Goal: Task Accomplishment & Management: Use online tool/utility

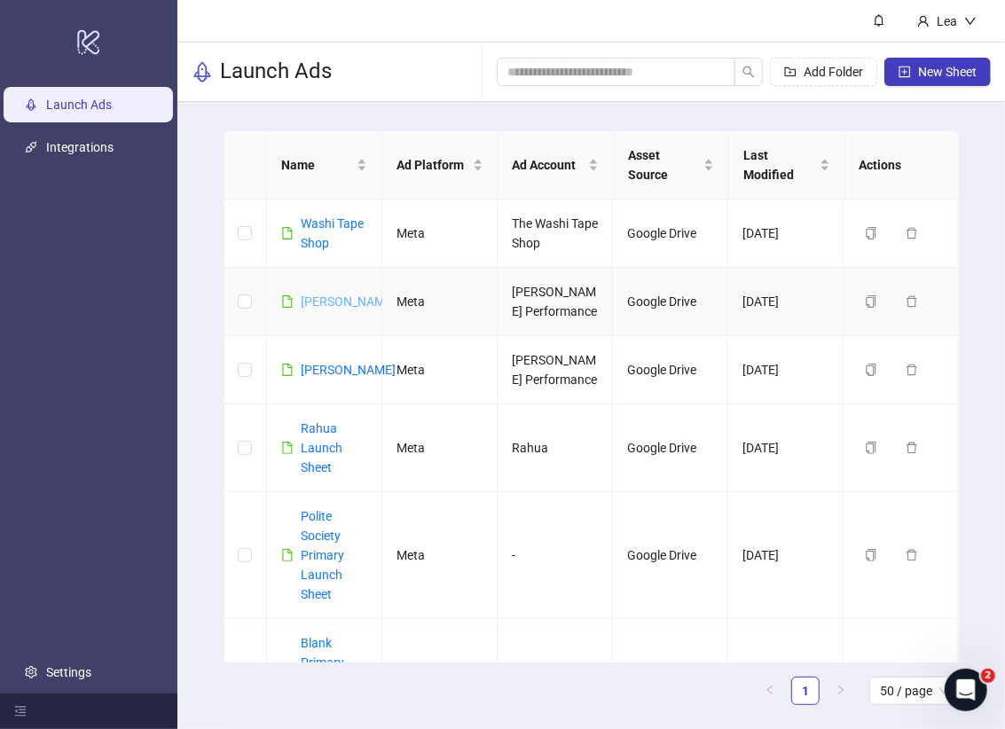
click at [308, 297] on link "[PERSON_NAME]" at bounding box center [348, 302] width 95 height 14
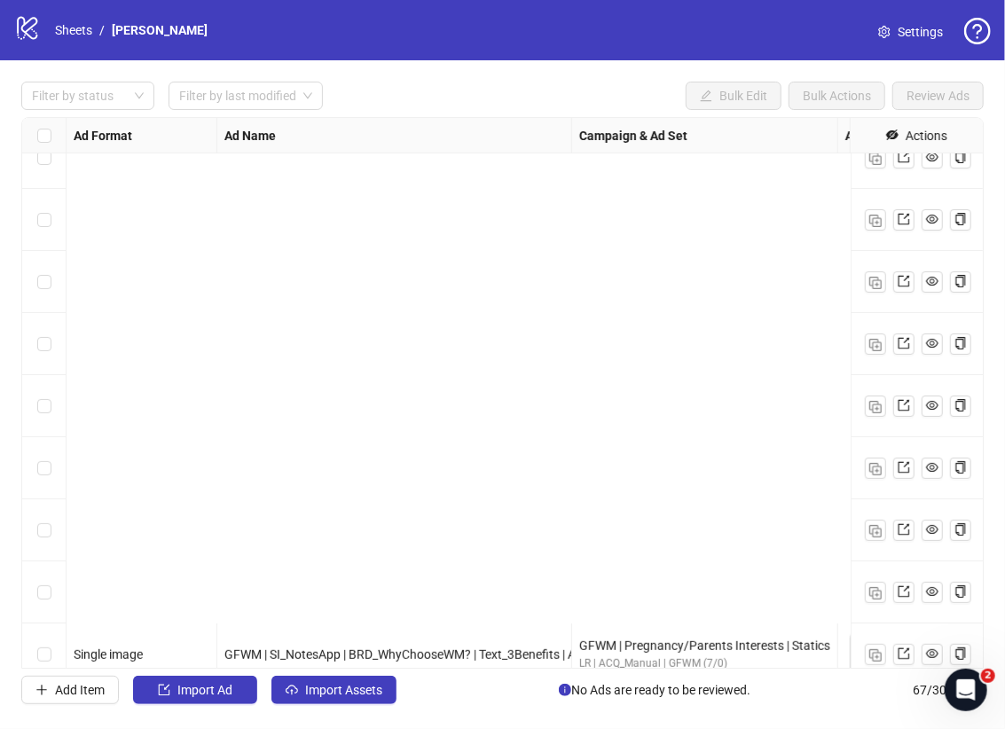
scroll to position [3644, 0]
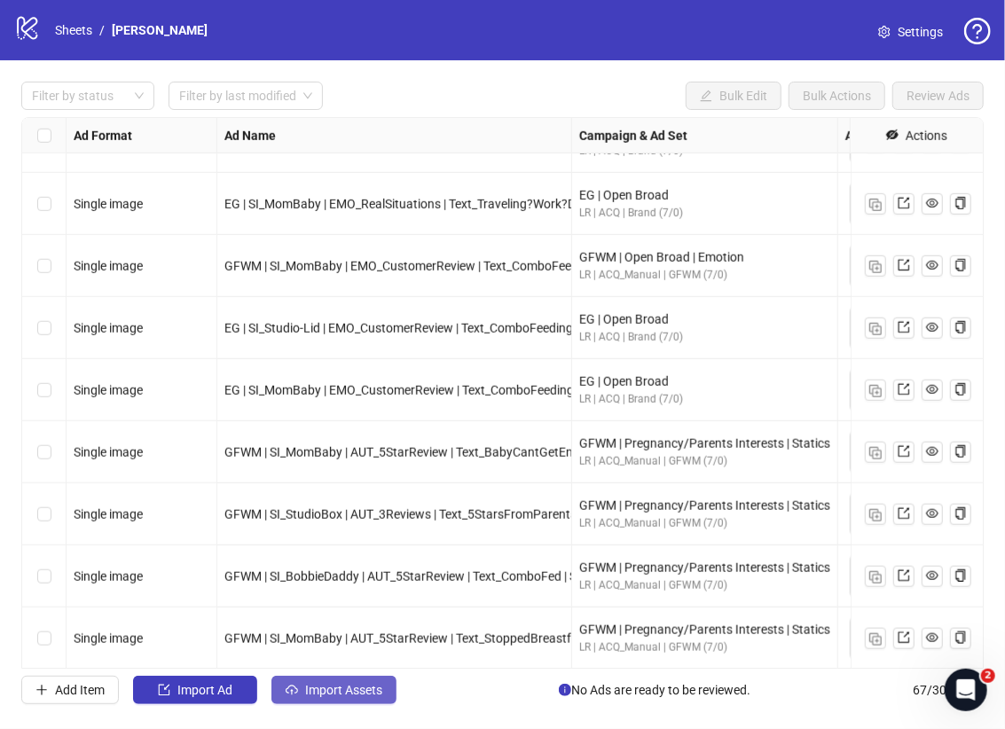
click at [351, 699] on button "Import Assets" at bounding box center [333, 690] width 125 height 28
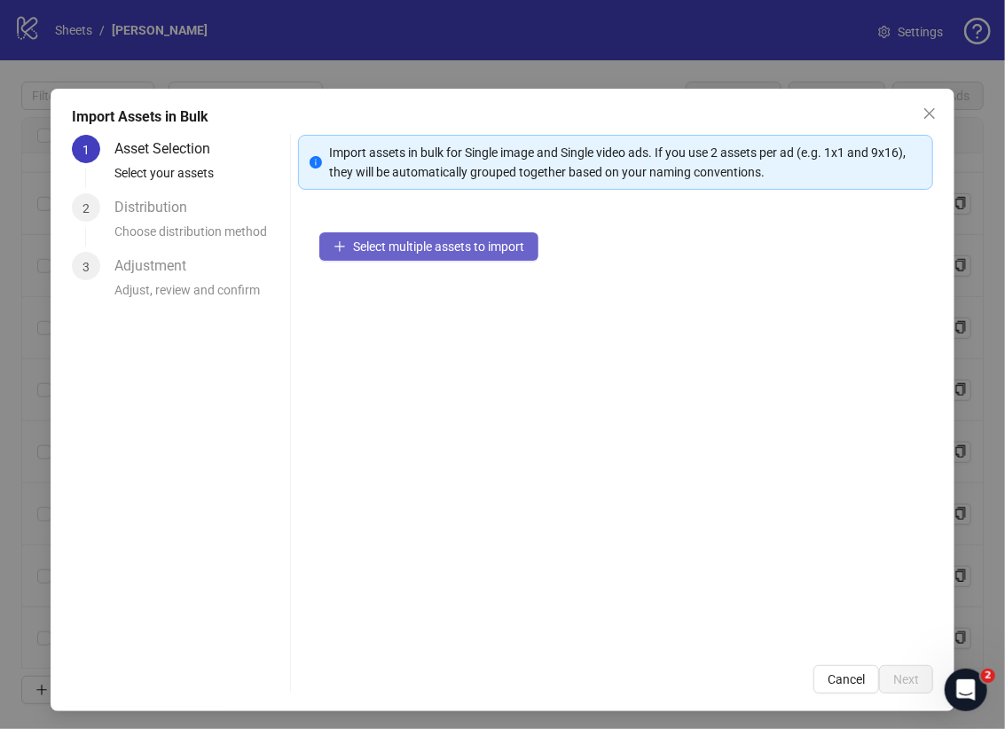
click at [386, 241] on span "Select multiple assets to import" at bounding box center [438, 247] width 171 height 14
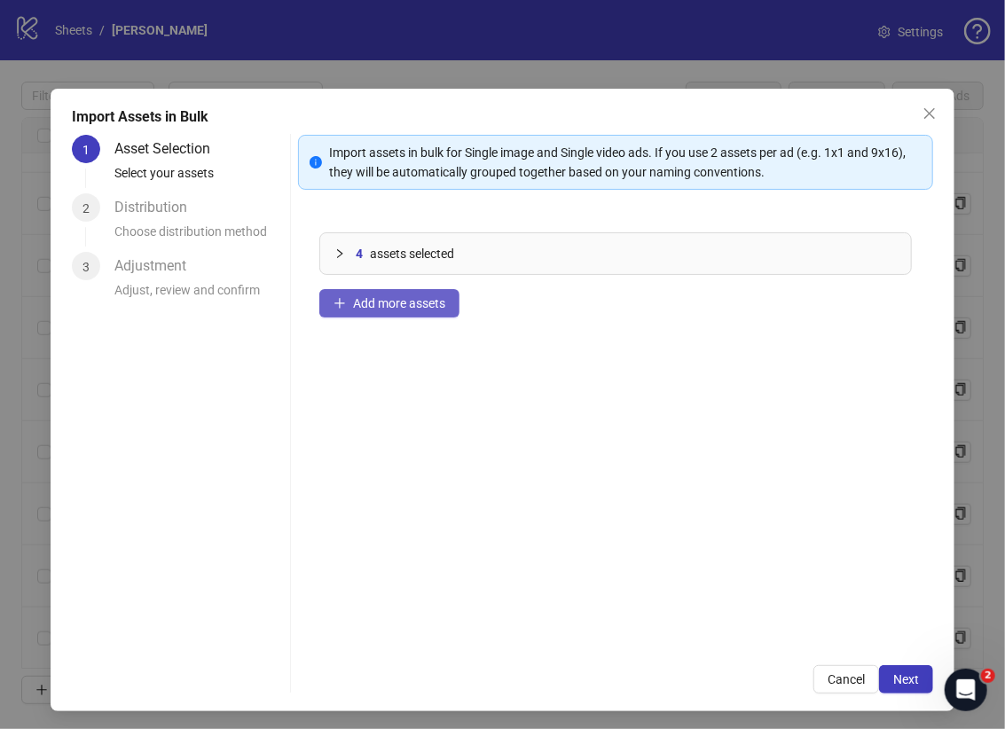
click at [358, 290] on button "Add more assets" at bounding box center [389, 303] width 140 height 28
click at [409, 298] on span "Add more assets" at bounding box center [399, 303] width 92 height 14
click at [416, 302] on span "Add more assets" at bounding box center [399, 303] width 92 height 14
click at [450, 296] on button "Add more assets" at bounding box center [389, 303] width 140 height 28
click at [358, 315] on button "Add more assets" at bounding box center [389, 303] width 140 height 28
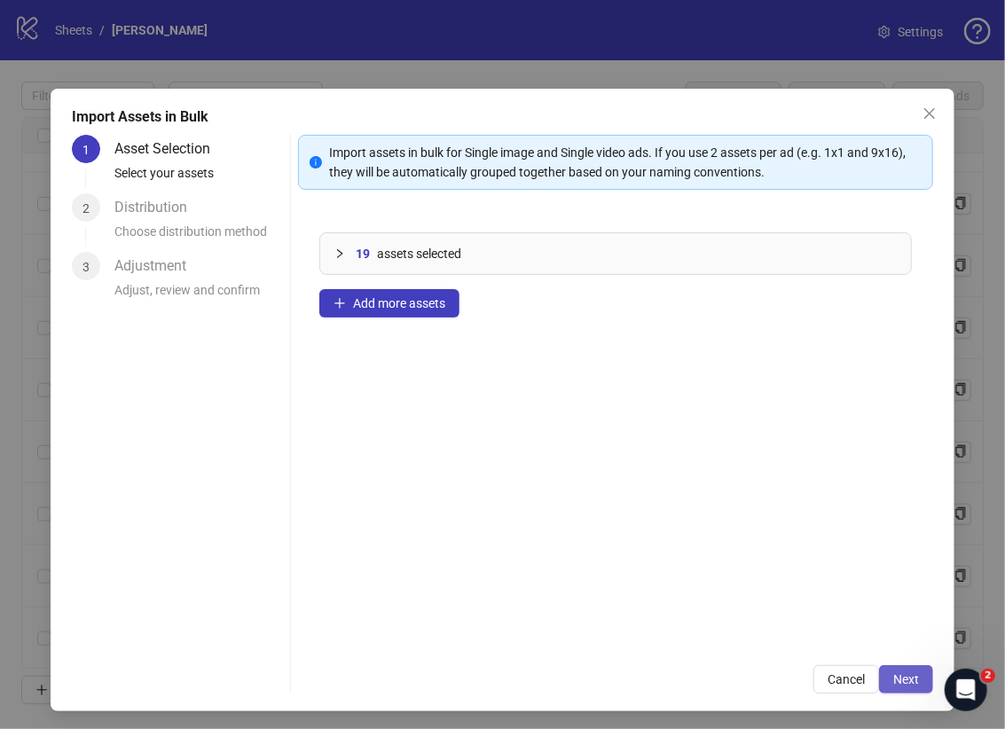
click at [914, 675] on span "Next" at bounding box center [906, 679] width 26 height 14
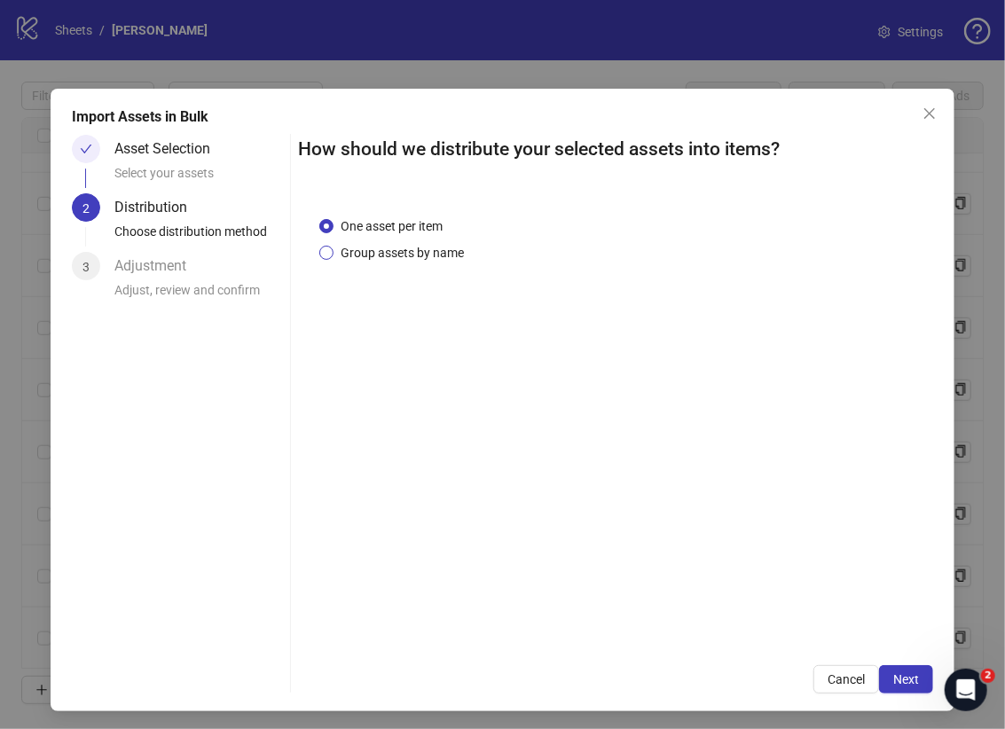
click at [399, 248] on span "Group assets by name" at bounding box center [403, 253] width 138 height 20
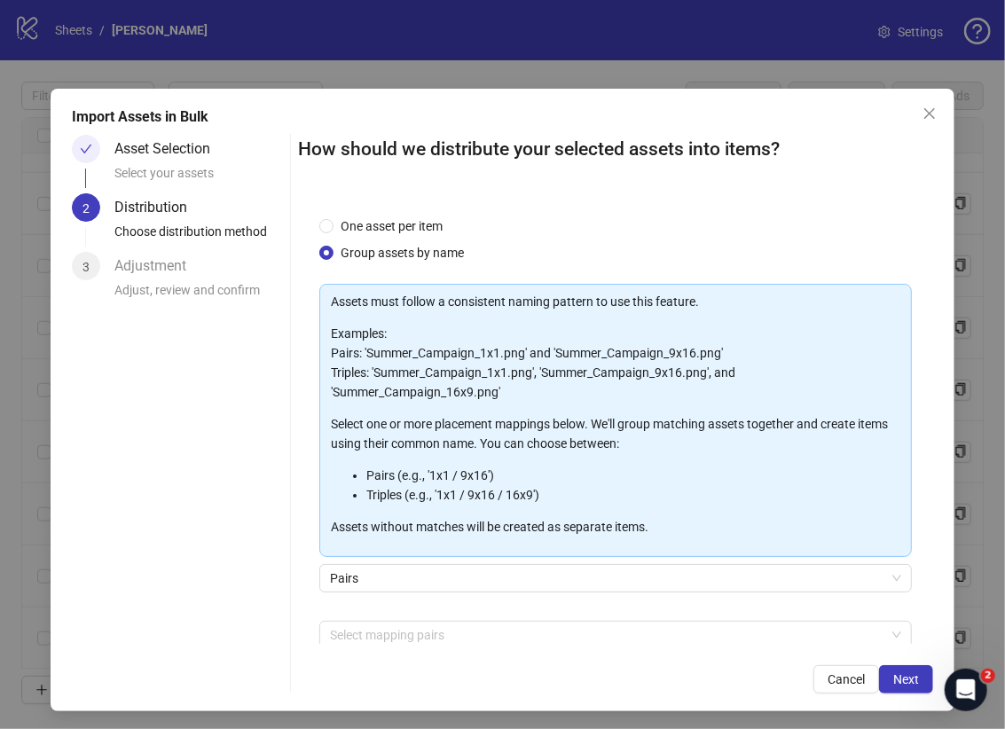
scroll to position [89, 0]
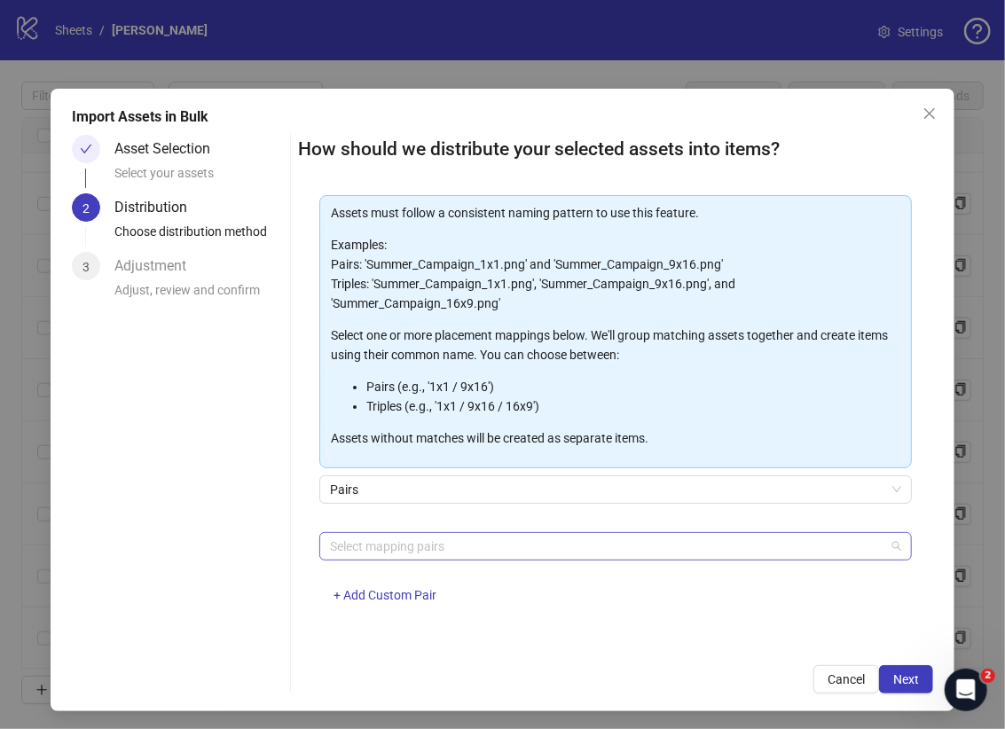
click at [628, 537] on div at bounding box center [606, 546] width 567 height 25
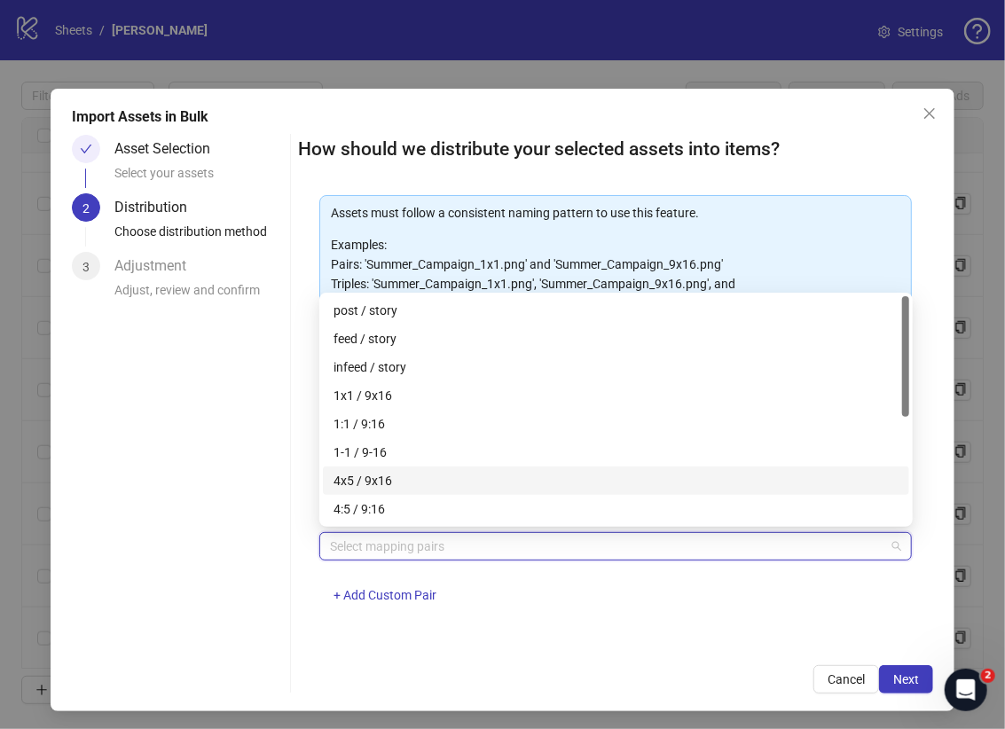
click at [535, 487] on div "4x5 / 9x16" at bounding box center [616, 481] width 565 height 20
click at [420, 336] on div "feed / story" at bounding box center [616, 339] width 565 height 20
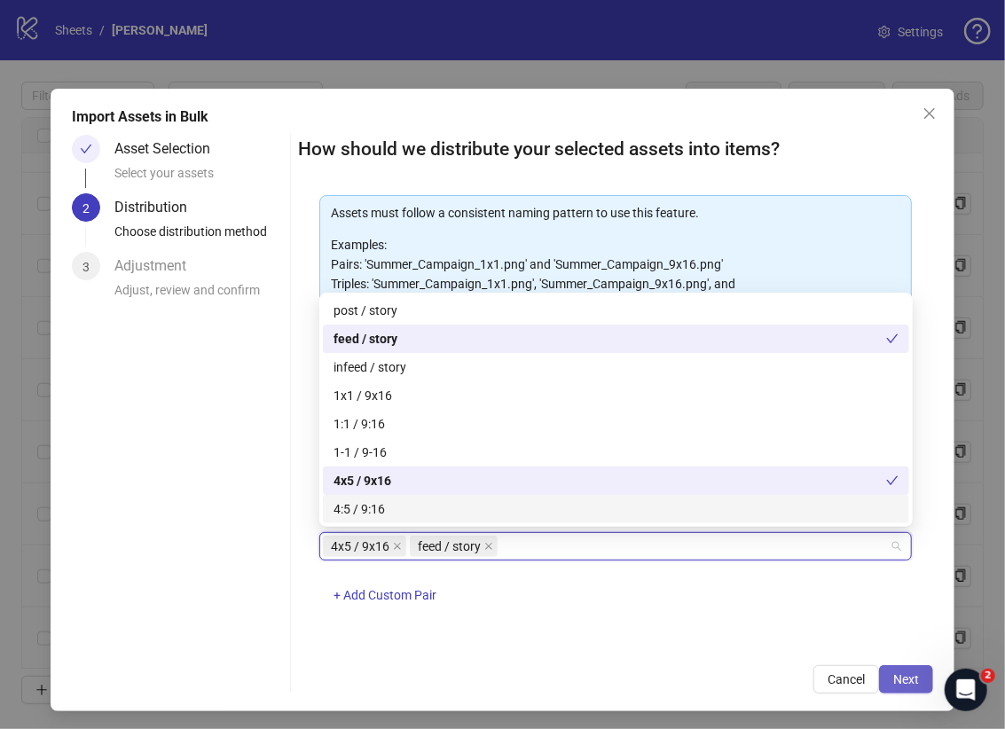
click at [924, 685] on button "Next" at bounding box center [906, 679] width 54 height 28
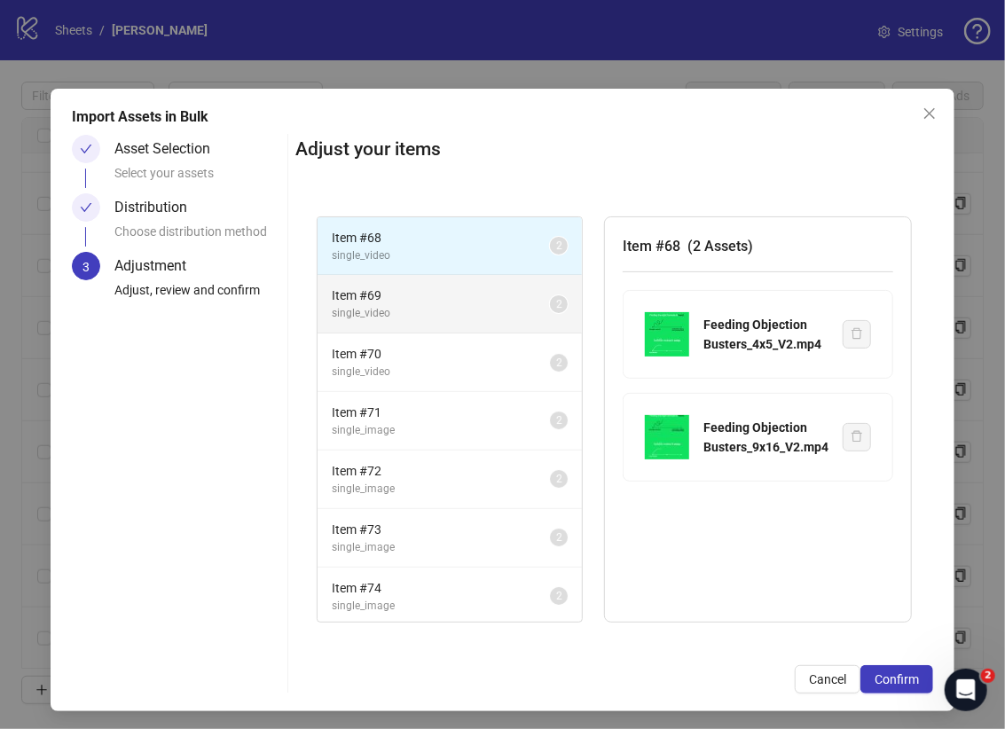
click at [405, 288] on span "Item # 69" at bounding box center [441, 296] width 218 height 20
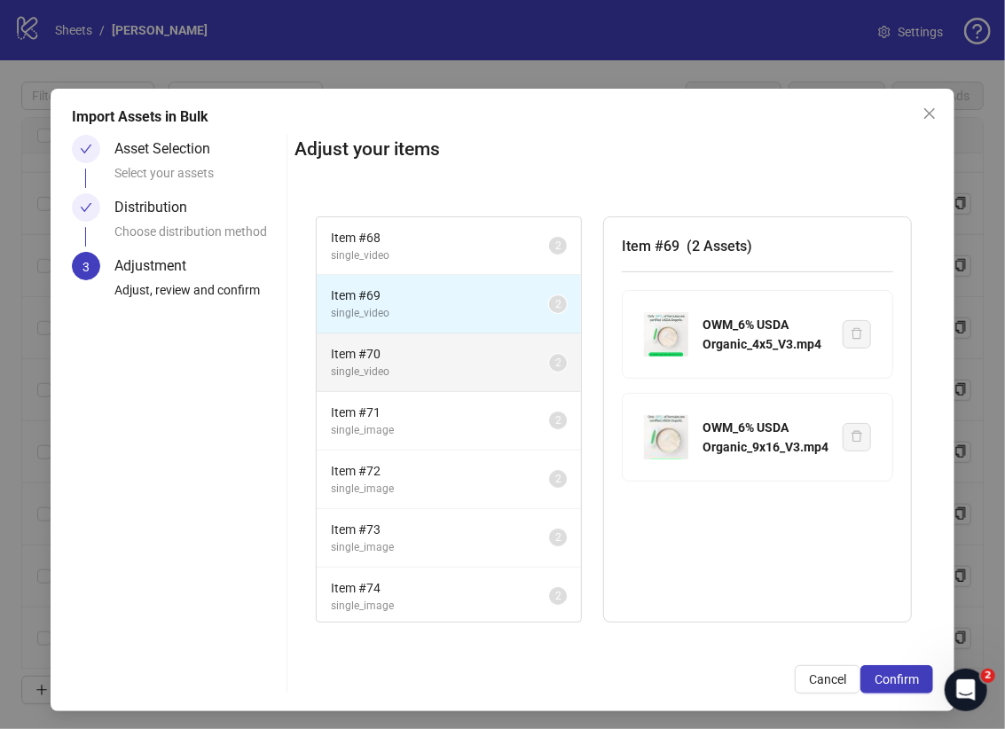
click at [431, 358] on span "Item # 70" at bounding box center [440, 354] width 218 height 20
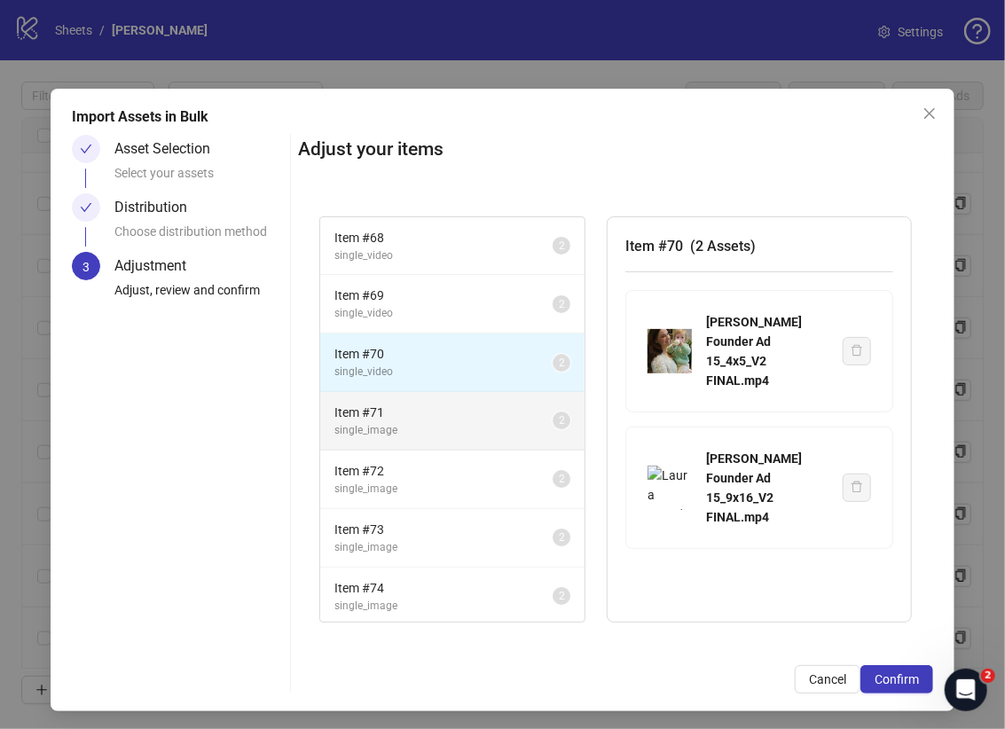
click at [449, 412] on span "Item # 71" at bounding box center [443, 413] width 218 height 20
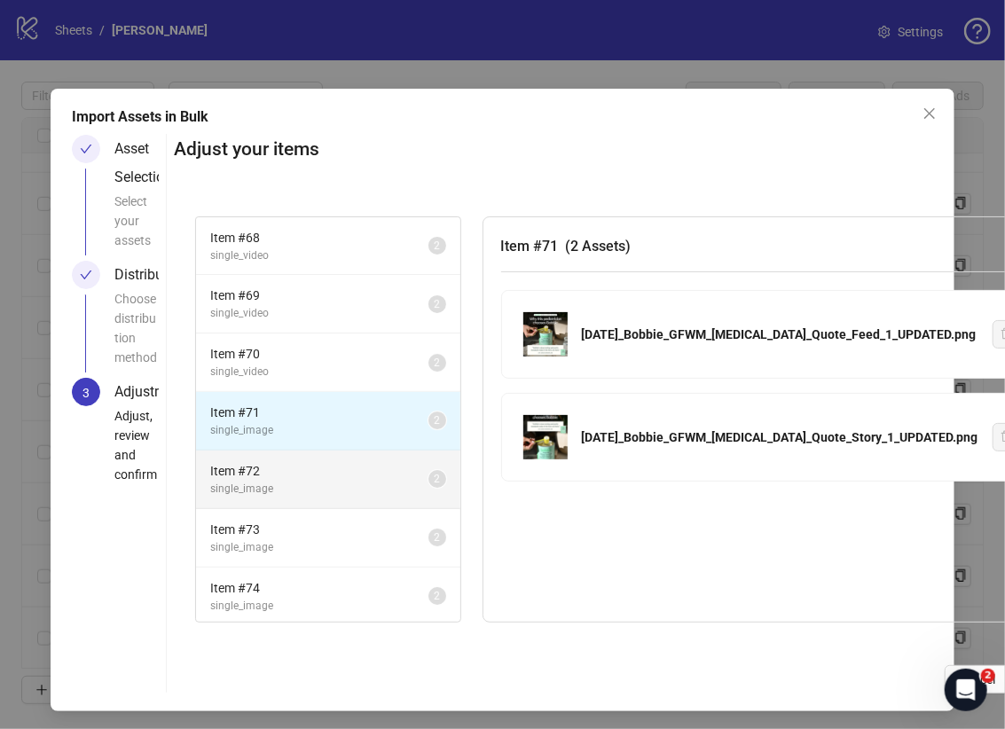
click at [373, 470] on span "Item # 72" at bounding box center [319, 471] width 218 height 20
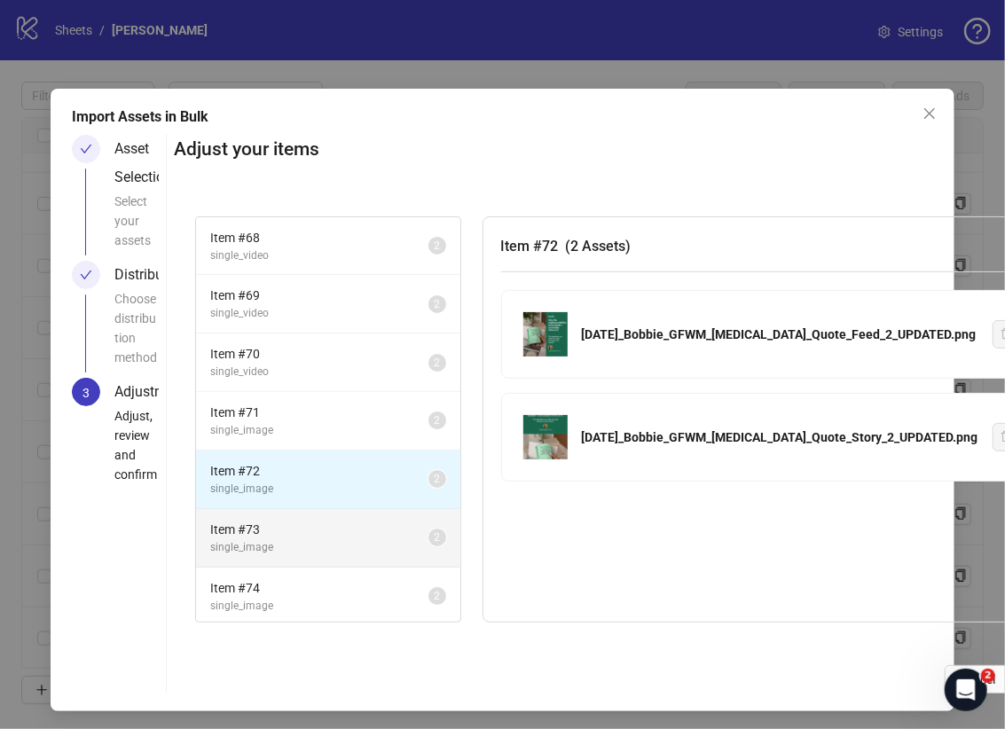
click at [373, 540] on span "single_image" at bounding box center [319, 547] width 218 height 17
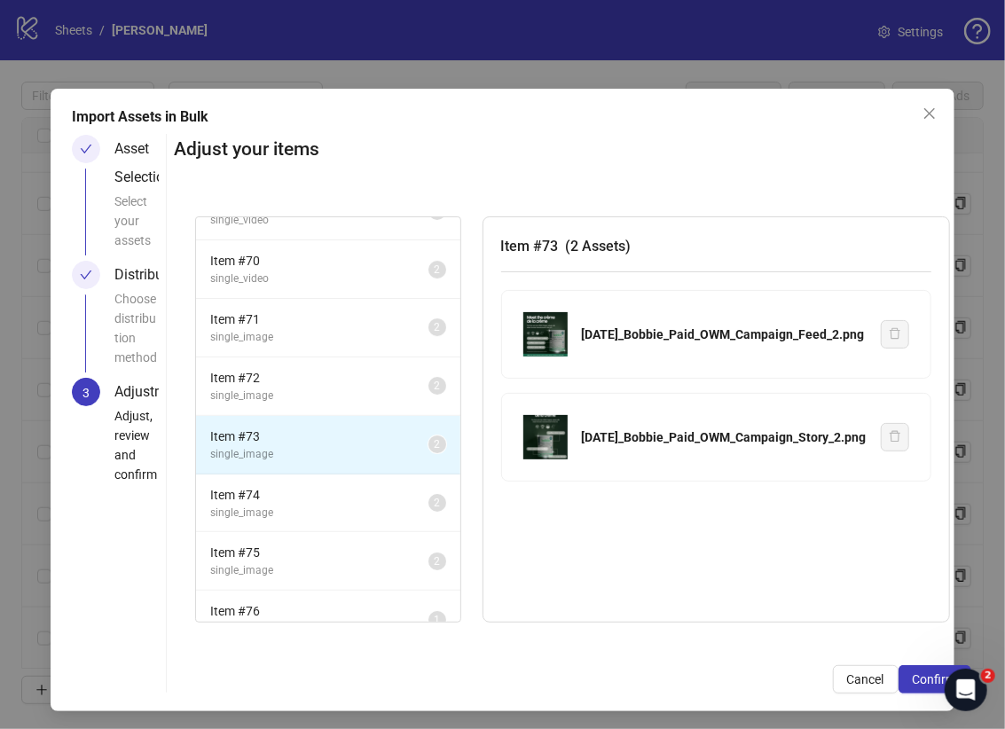
scroll to position [94, 0]
click at [355, 514] on span "single_image" at bounding box center [319, 512] width 218 height 17
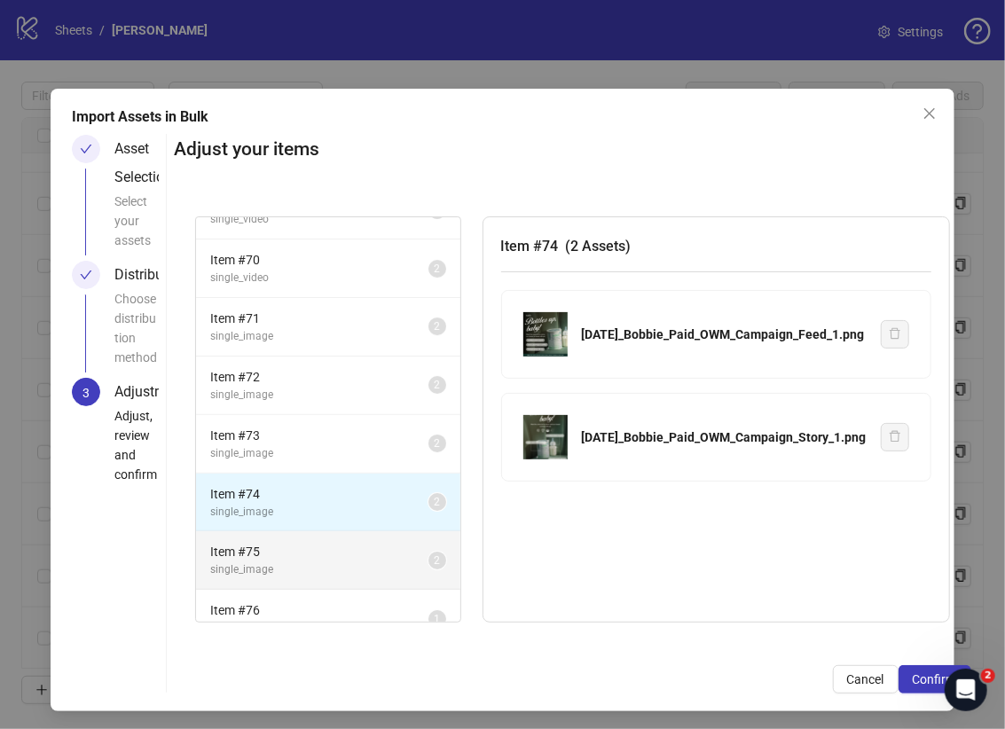
click at [381, 562] on span "single_image" at bounding box center [319, 570] width 218 height 17
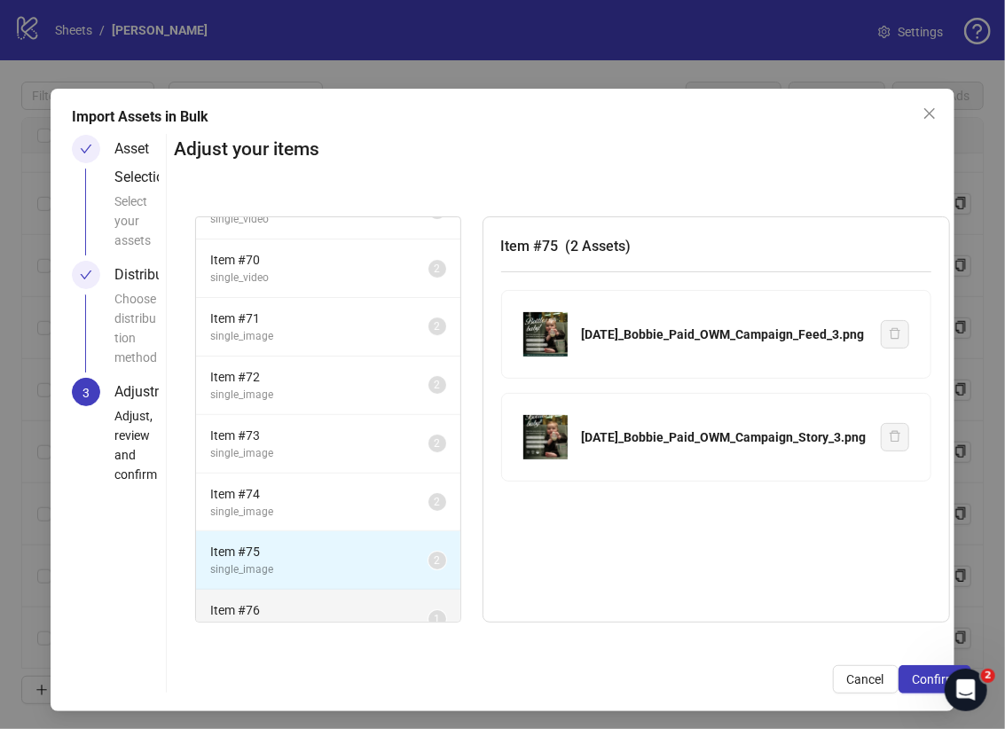
click at [402, 611] on span "Item # 76" at bounding box center [319, 611] width 218 height 20
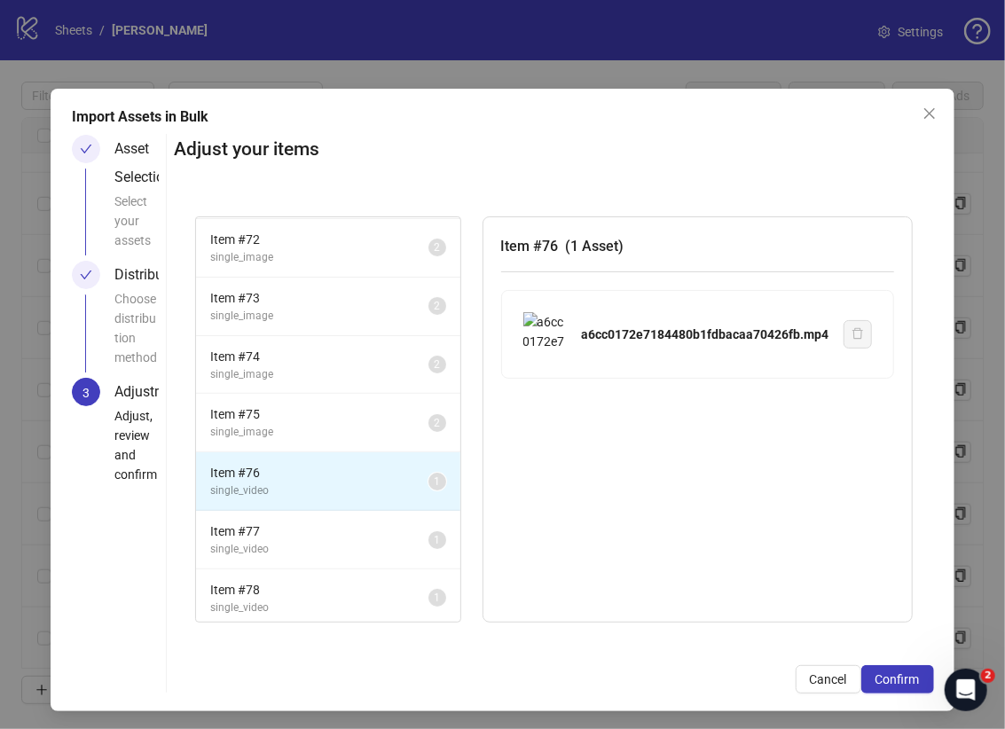
scroll to position [3, 0]
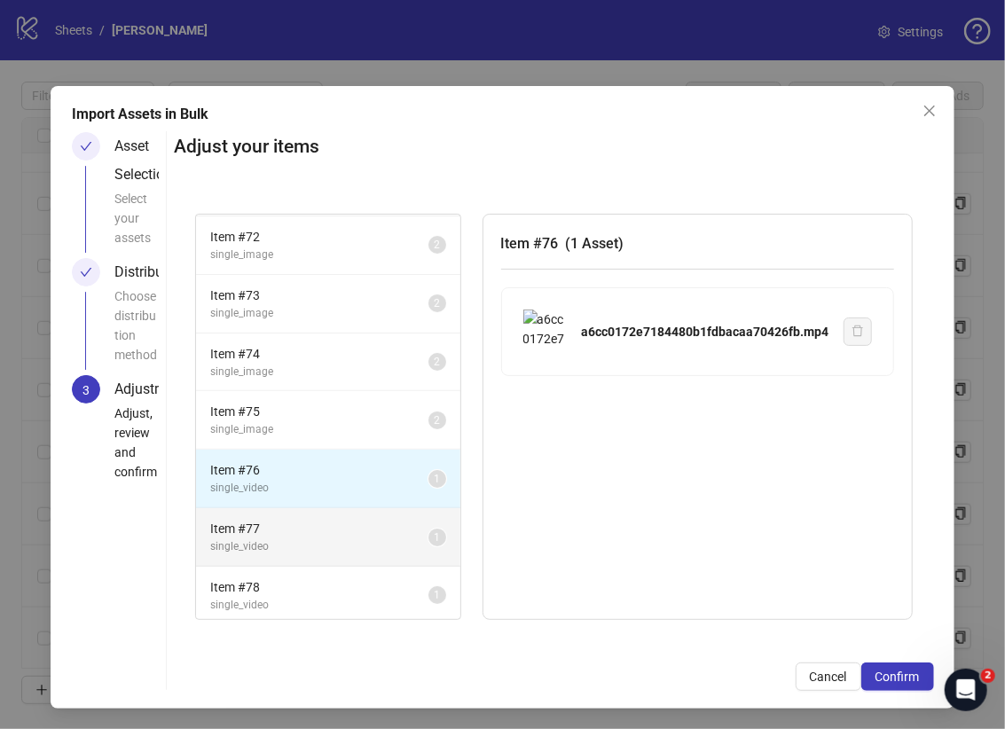
click at [372, 552] on li "Item # 77 single_video 1" at bounding box center [328, 537] width 264 height 59
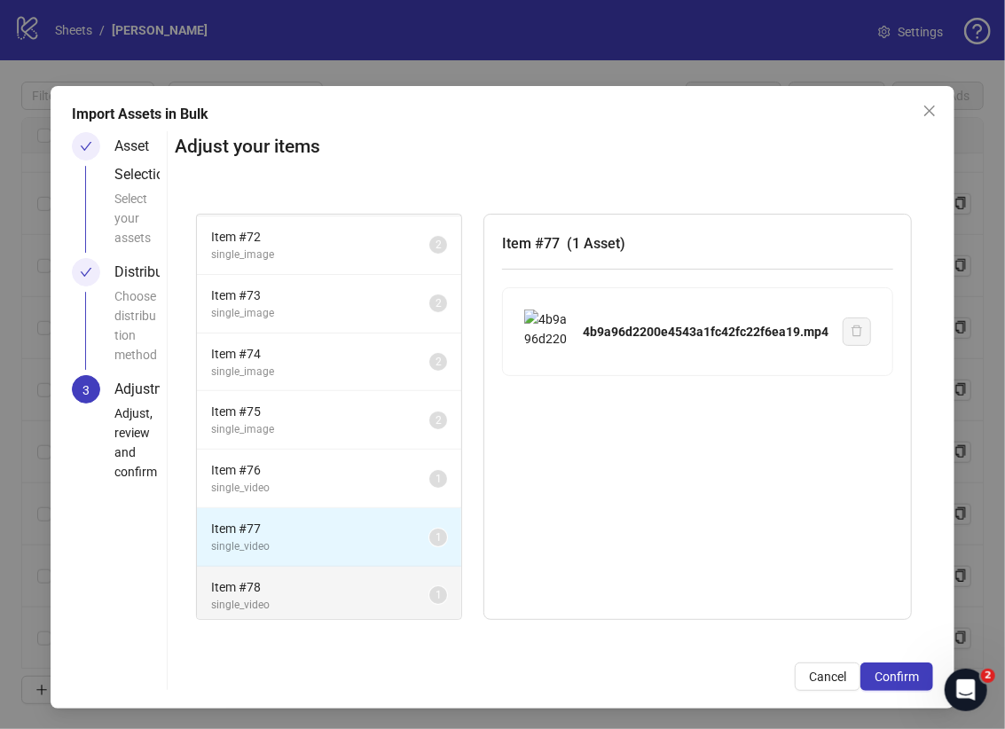
click at [375, 591] on div "Item # 78 single_video" at bounding box center [320, 596] width 218 height 36
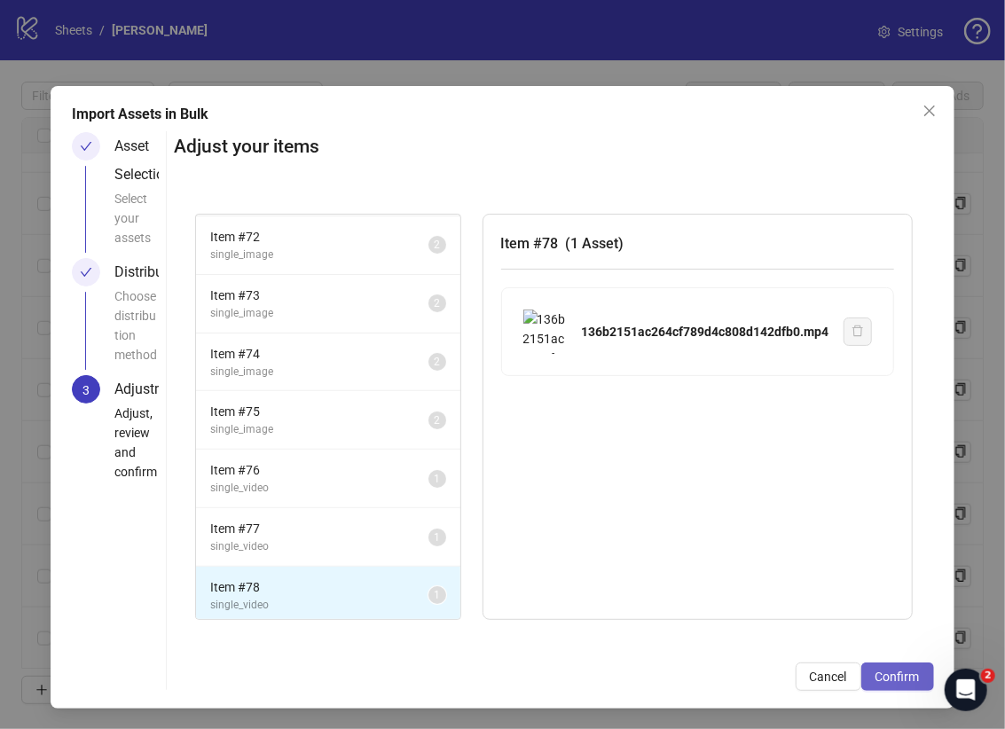
click at [879, 672] on span "Confirm" at bounding box center [898, 677] width 44 height 14
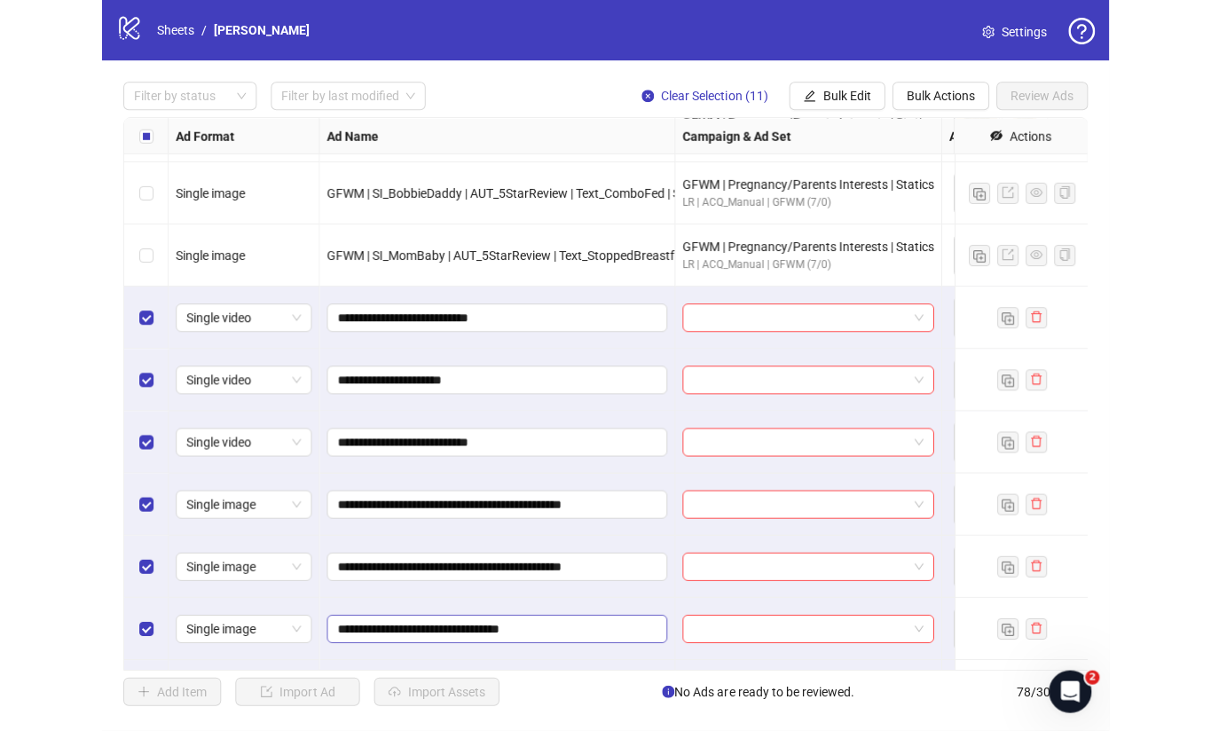
scroll to position [4023, 0]
